Goal: Check status: Check status

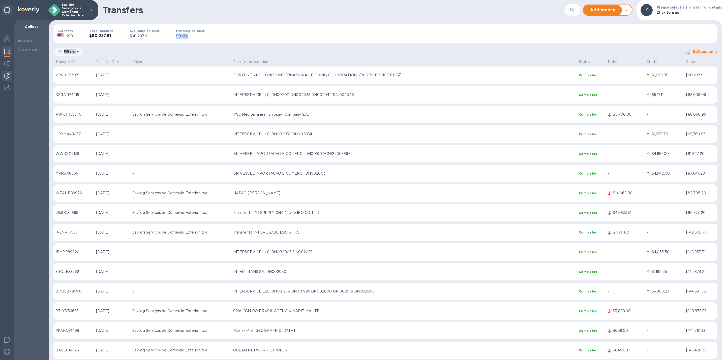
drag, startPoint x: 354, startPoint y: 29, endPoint x: 644, endPoint y: 56, distance: 291.6
click at [645, 56] on div "Transfers ​ Add money Withdraw money Please select a transfer for details Click…" at bounding box center [385, 180] width 673 height 360
drag, startPoint x: 651, startPoint y: 74, endPoint x: 667, endPoint y: 74, distance: 15.9
click at [667, 74] on p "$1,679.85" at bounding box center [667, 75] width 30 height 5
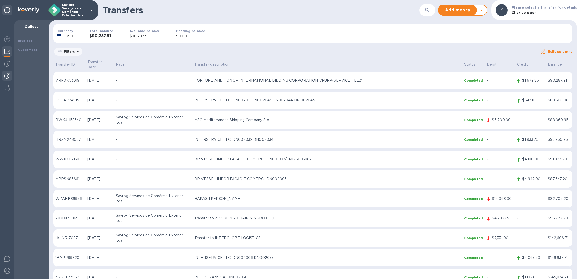
click at [339, 44] on div "Currency USD Total balance $90,287.91 Available balance $90,287.91 Pending bala…" at bounding box center [312, 33] width 527 height 27
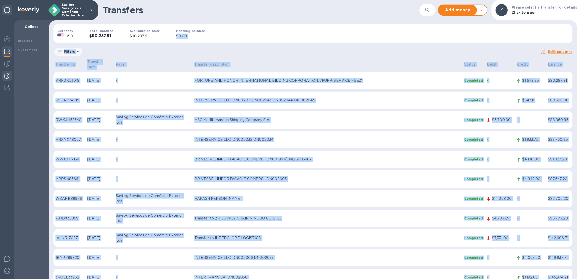
drag, startPoint x: 365, startPoint y: 23, endPoint x: 580, endPoint y: 293, distance: 345.3
click at [580, 279] on html "Savilog Serviços de Comércio Exterior ltda Collect Invoices Customers Transfers…" at bounding box center [290, 139] width 581 height 279
click at [411, 41] on div "Currency USD Total balance $90,287.91 Available balance $90,287.91 Pending bala…" at bounding box center [312, 33] width 527 height 27
drag, startPoint x: 439, startPoint y: 59, endPoint x: 381, endPoint y: 277, distance: 226.0
click at [381, 277] on div "Transfers ​ Add money Withdraw money Please select a transfer for details Click…" at bounding box center [313, 139] width 528 height 279
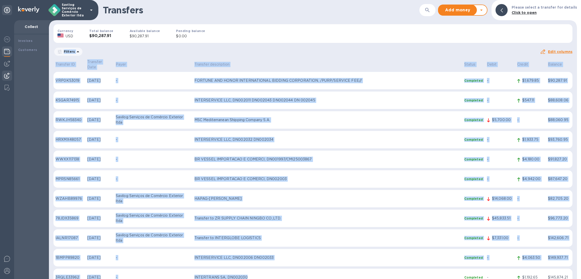
click at [312, 53] on div "Filters" at bounding box center [296, 52] width 486 height 10
drag, startPoint x: 274, startPoint y: 42, endPoint x: 524, endPoint y: 249, distance: 324.9
click at [524, 249] on div "Transfers ​ Add money Withdraw money Please select a transfer for details Click…" at bounding box center [313, 139] width 528 height 279
click at [397, 46] on div "Currency USD Total balance $90,287.91 Available balance $90,287.91 Pending bala…" at bounding box center [312, 33] width 527 height 27
drag, startPoint x: 478, startPoint y: 35, endPoint x: 567, endPoint y: 259, distance: 241.1
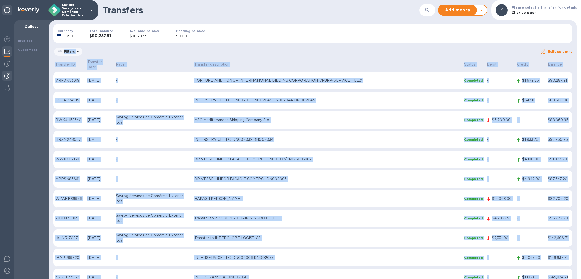
click at [570, 265] on div "Transfers ​ Add money Withdraw money Please select a transfer for details Click…" at bounding box center [313, 139] width 528 height 279
click at [289, 39] on div "Currency USD Total balance $90,287.91 Available balance $90,287.91 Pending bala…" at bounding box center [312, 33] width 527 height 27
drag, startPoint x: 252, startPoint y: 33, endPoint x: 469, endPoint y: 168, distance: 256.3
click at [566, 270] on div "Transfers ​ Add money Withdraw money Please select a transfer for details Click…" at bounding box center [313, 139] width 528 height 279
click at [349, 43] on div "Currency USD Total balance $90,287.91 Available balance $90,287.91 Pending bala…" at bounding box center [312, 33] width 527 height 27
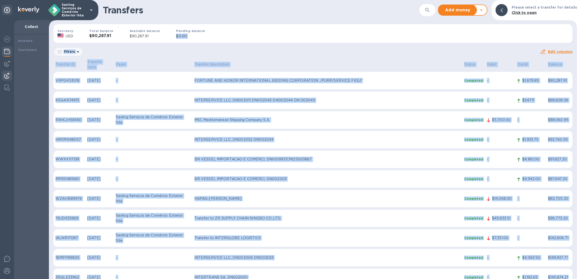
drag, startPoint x: 468, startPoint y: 32, endPoint x: 588, endPoint y: 266, distance: 263.2
click at [580, 266] on html "Savilog Serviços de Comércio Exterior ltda Collect Invoices Customers Transfers…" at bounding box center [290, 139] width 581 height 279
click at [308, 33] on div "Currency USD Total balance $90,287.91 Available balance $90,287.91 Pending bala…" at bounding box center [312, 33] width 527 height 27
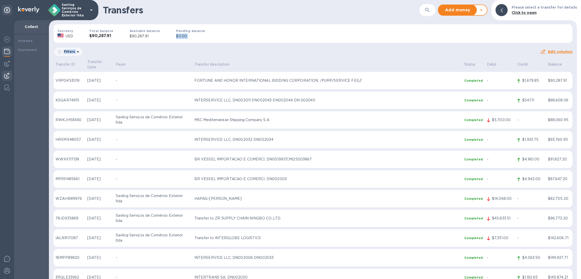
drag, startPoint x: 286, startPoint y: 23, endPoint x: 574, endPoint y: 273, distance: 381.3
click at [574, 273] on div "Transfers ​ Add money Withdraw money Please select a transfer for details Click…" at bounding box center [313, 139] width 528 height 279
click at [420, 43] on div "Currency USD Total balance $90,287.91 Available balance $90,287.91 Pending bala…" at bounding box center [312, 33] width 527 height 27
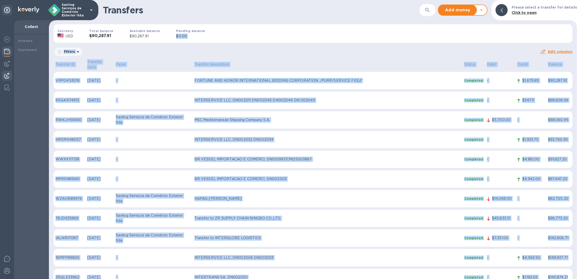
drag, startPoint x: 489, startPoint y: 30, endPoint x: 567, endPoint y: 274, distance: 256.0
click at [567, 274] on div "Transfers ​ Add money Withdraw money Please select a transfer for details Click…" at bounding box center [313, 139] width 528 height 279
click at [403, 54] on div "Filters" at bounding box center [296, 52] width 486 height 10
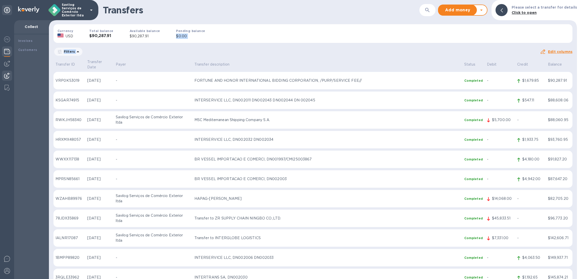
drag, startPoint x: 299, startPoint y: 30, endPoint x: 572, endPoint y: 277, distance: 367.8
click at [572, 277] on div "Transfers ​ Add money Withdraw money Please select a transfer for details Click…" at bounding box center [313, 139] width 528 height 279
click at [450, 56] on div "Filters" at bounding box center [296, 52] width 486 height 10
drag, startPoint x: 556, startPoint y: 75, endPoint x: 573, endPoint y: 260, distance: 186.6
click at [573, 260] on div "Transfers ​ Add money Withdraw money Please select a transfer for details Click…" at bounding box center [313, 139] width 528 height 279
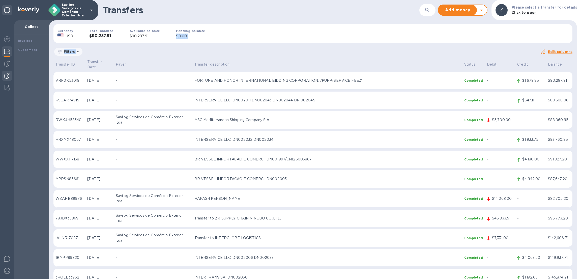
click at [439, 46] on div "Currency USD Total balance $90,287.91 Available balance $90,287.91 Pending bala…" at bounding box center [312, 33] width 527 height 27
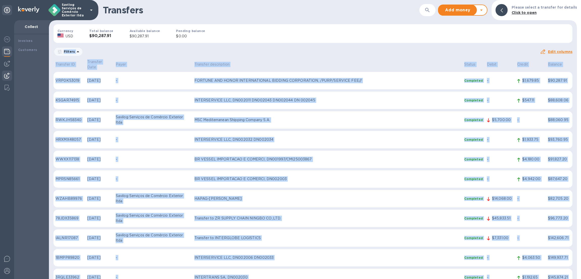
drag, startPoint x: 528, startPoint y: 67, endPoint x: 579, endPoint y: 243, distance: 183.3
click at [579, 243] on div "Transfers ​ Add money Withdraw money Please select a transfer for details Click…" at bounding box center [315, 139] width 532 height 279
click at [355, 45] on div "Currency USD Total balance $90,287.91 Available balance $90,287.91 Pending bala…" at bounding box center [312, 33] width 527 height 27
